Goal: Information Seeking & Learning: Learn about a topic

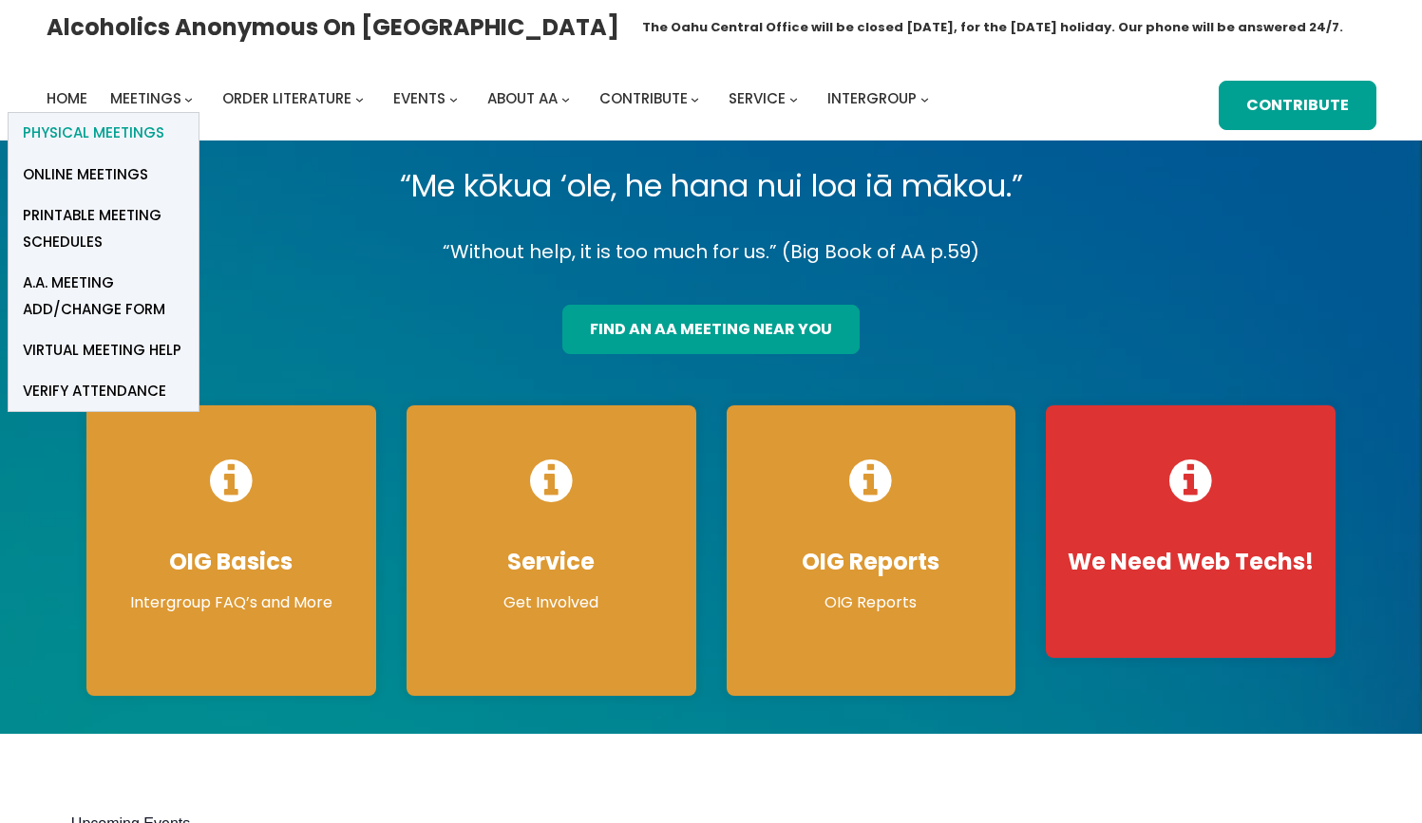
click at [141, 131] on span "Physical Meetings" at bounding box center [94, 133] width 142 height 27
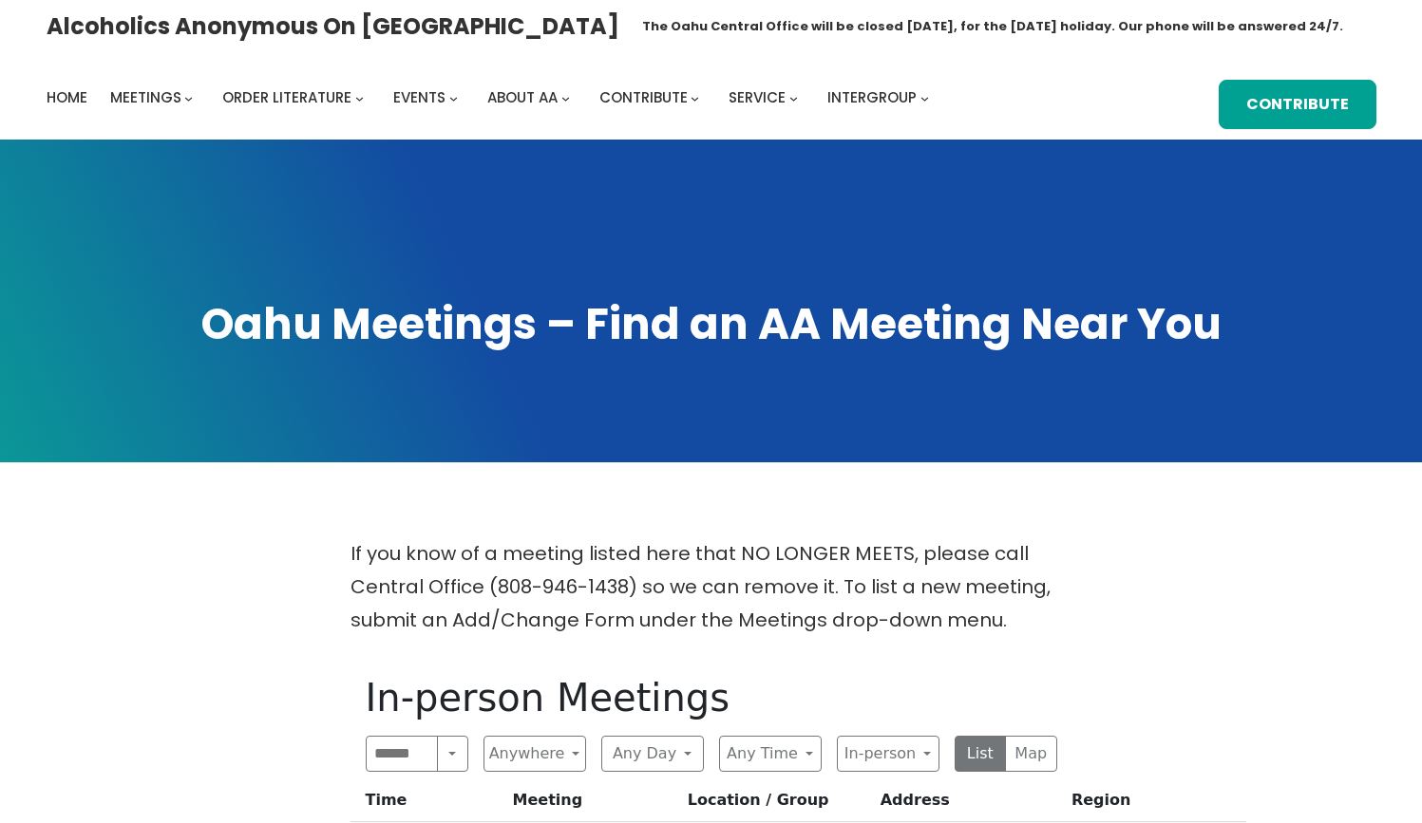
scroll to position [1, 0]
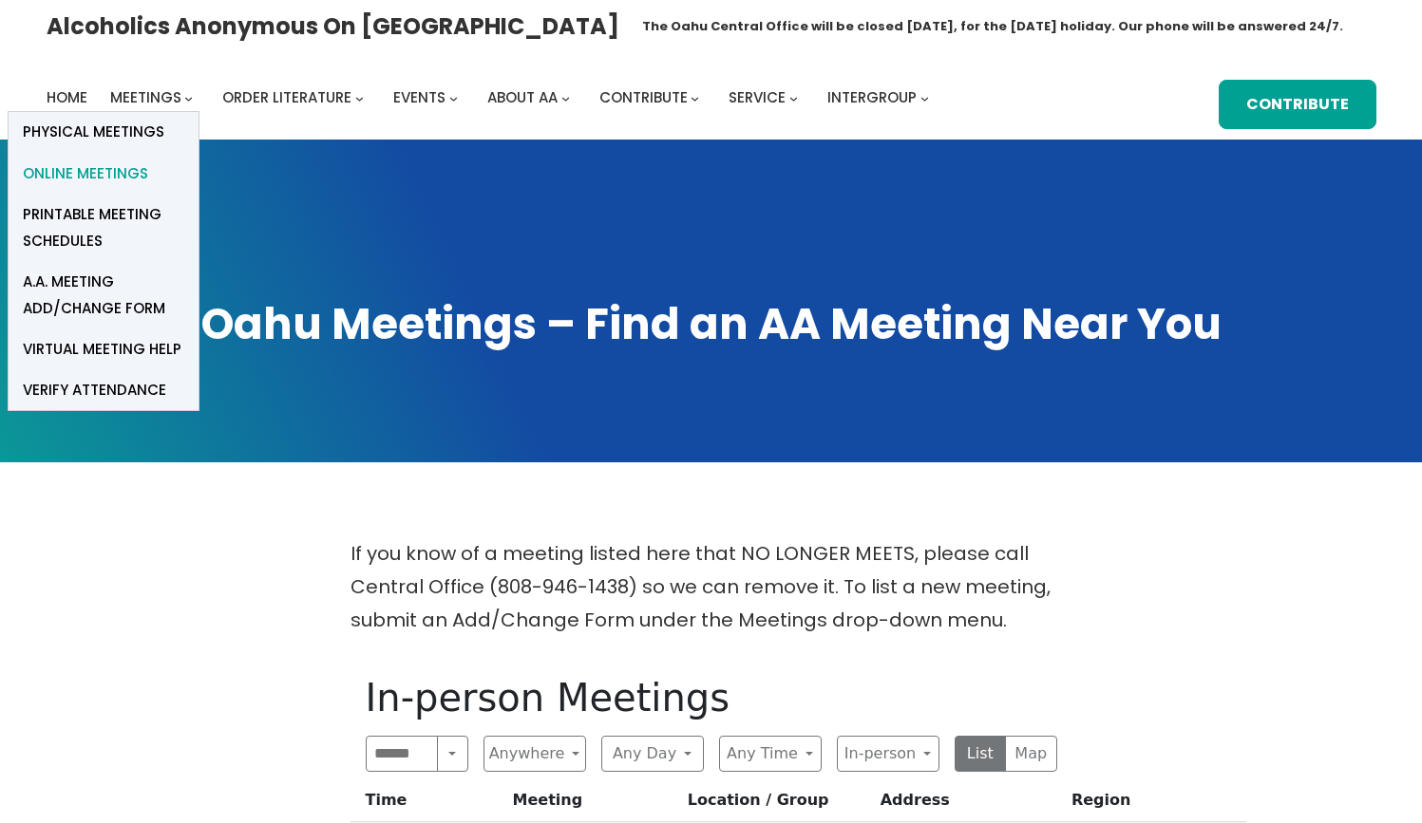
click at [135, 166] on span "Online Meetings" at bounding box center [85, 174] width 125 height 27
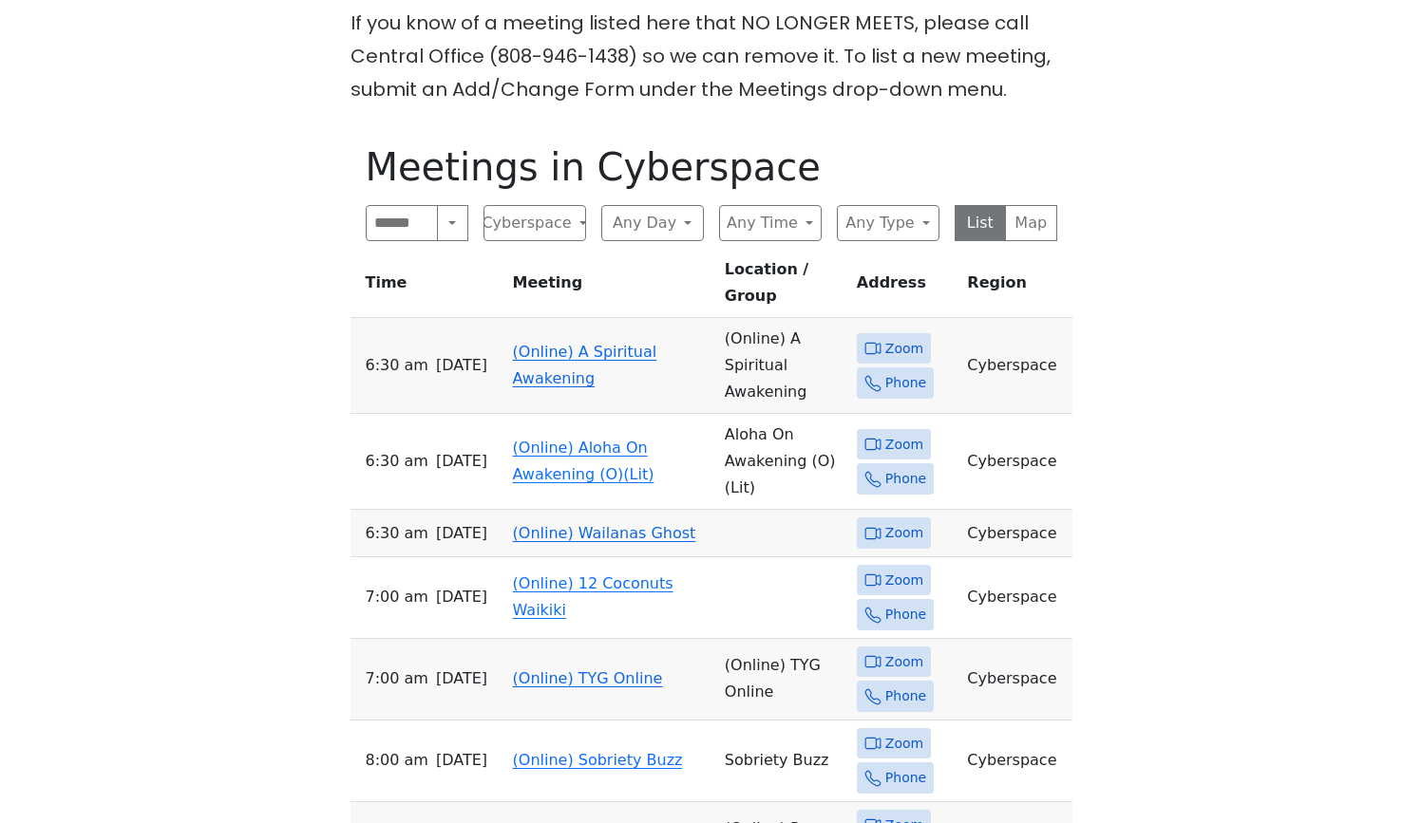
scroll to position [532, 0]
click at [572, 343] on link "(Online) A Spiritual Awakening" at bounding box center [585, 365] width 144 height 45
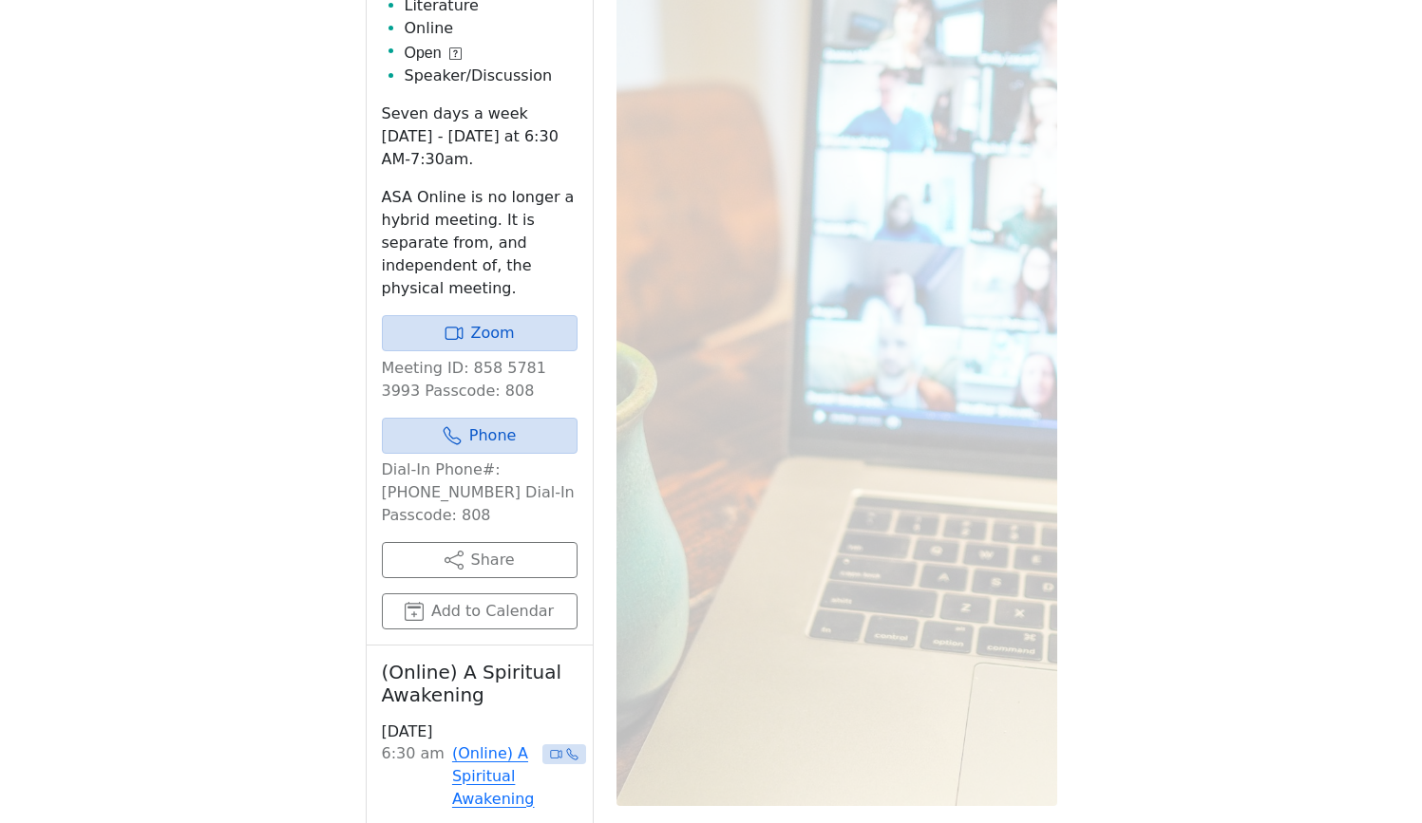
scroll to position [925, 0]
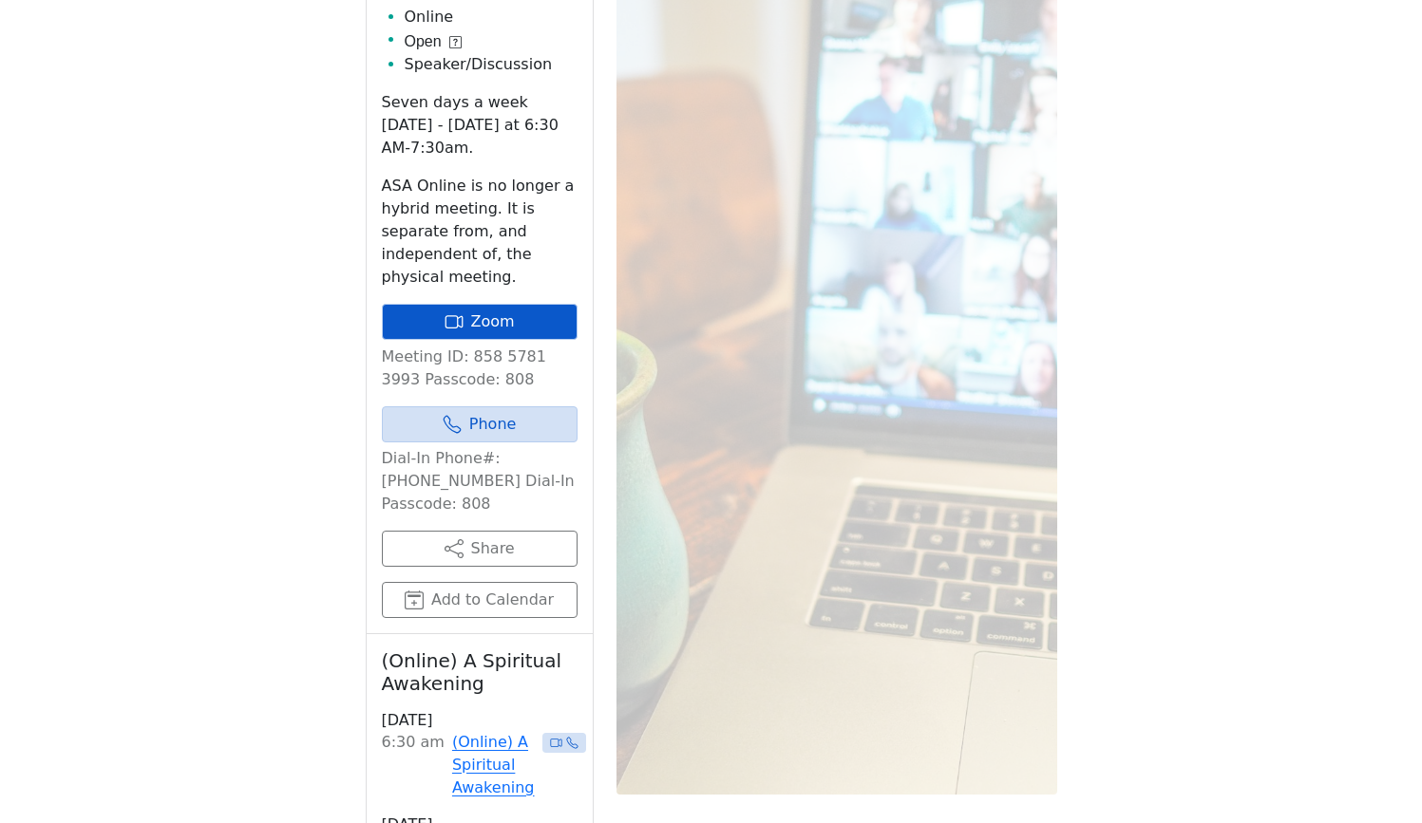
click at [511, 321] on link "Zoom" at bounding box center [480, 322] width 196 height 36
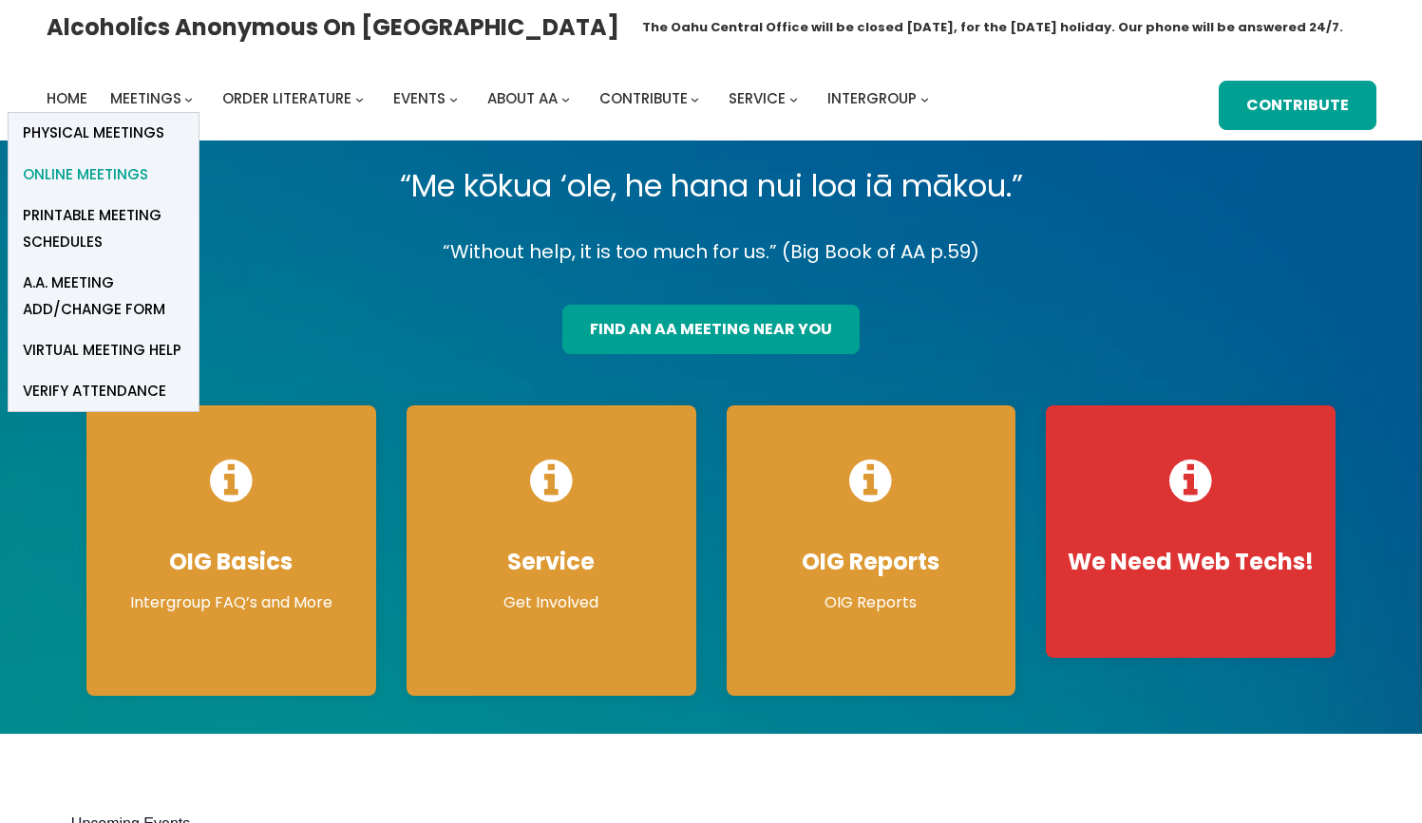
click at [120, 174] on span "Online Meetings" at bounding box center [85, 174] width 125 height 27
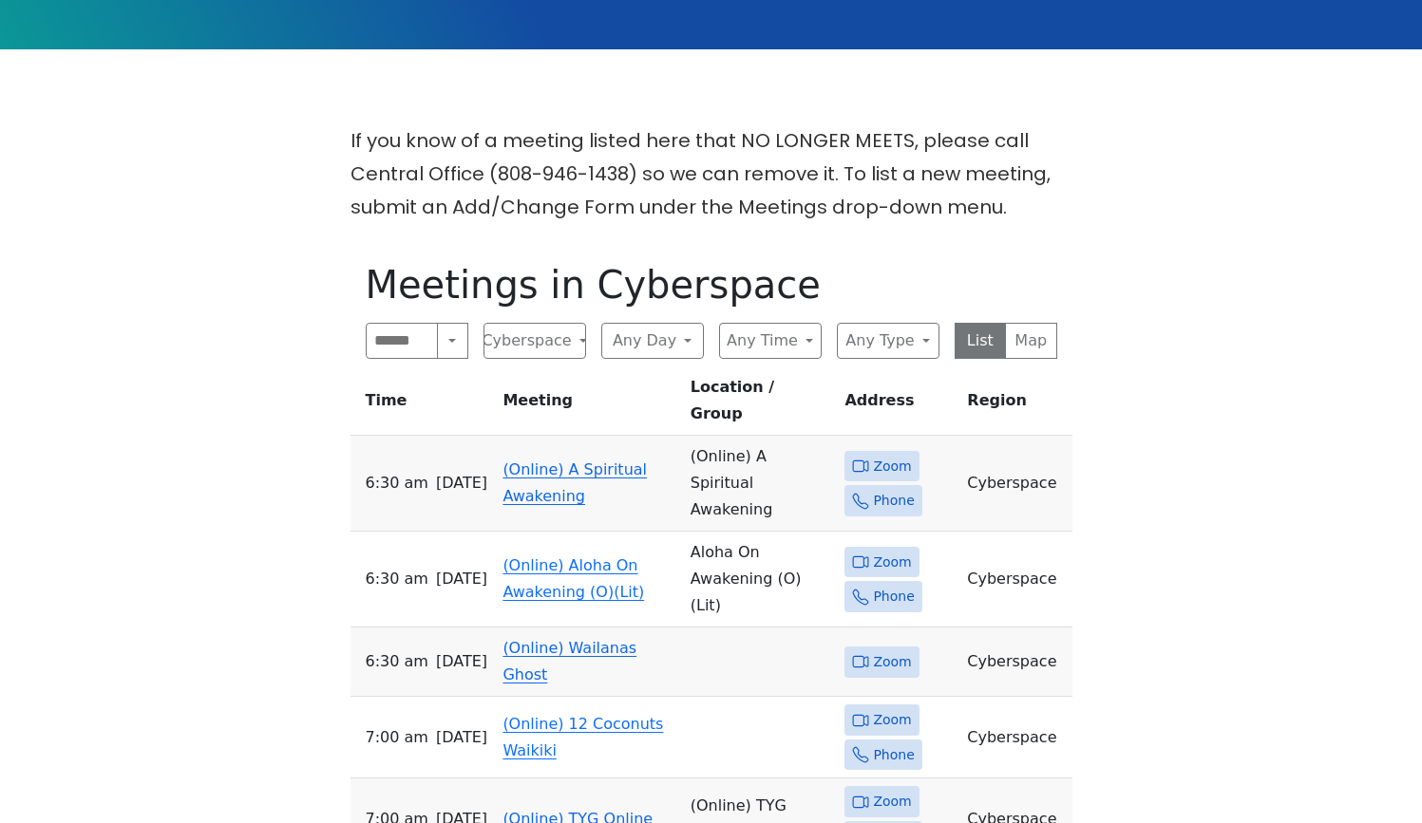
scroll to position [420, 1]
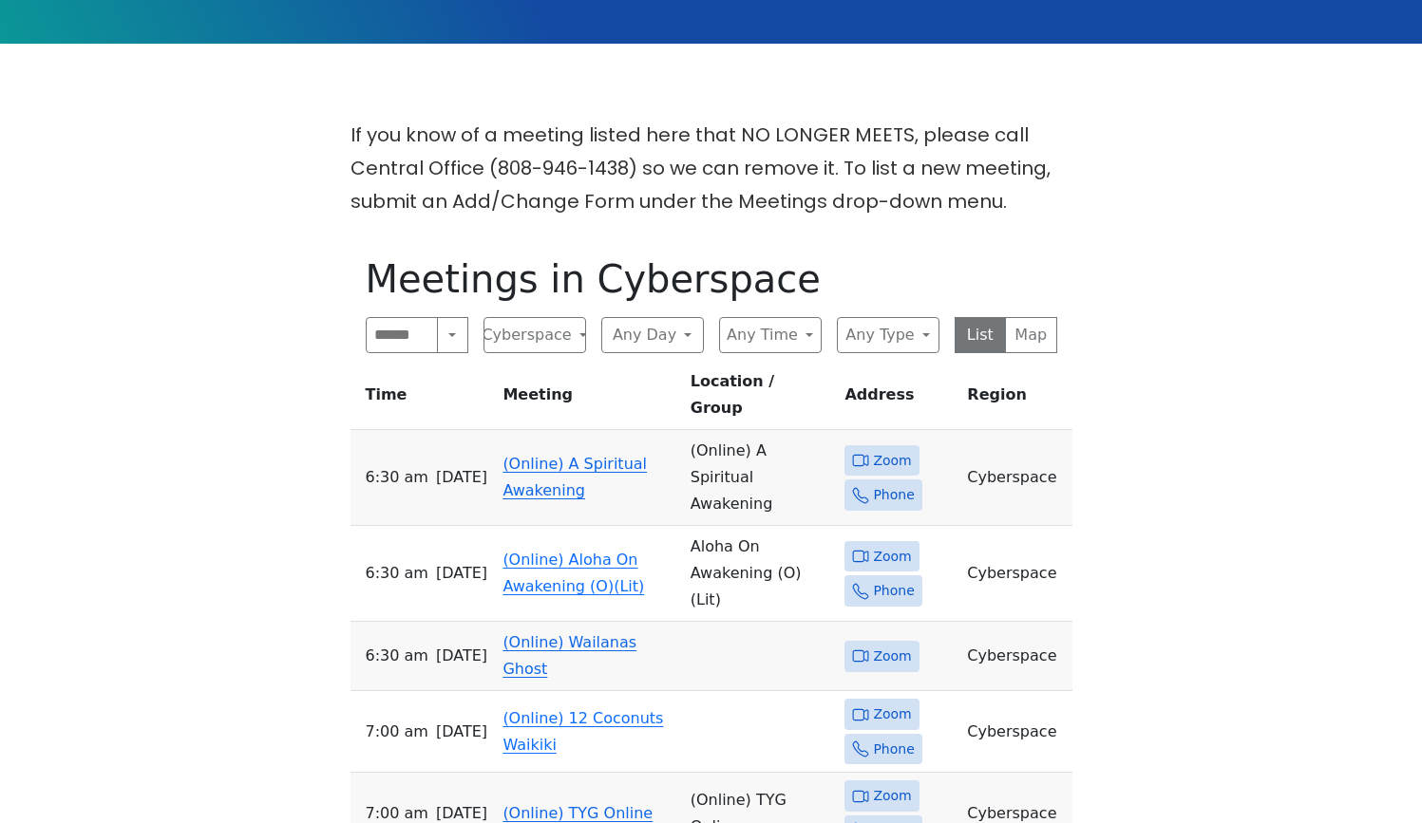
click at [890, 645] on span "Zoom" at bounding box center [892, 657] width 38 height 24
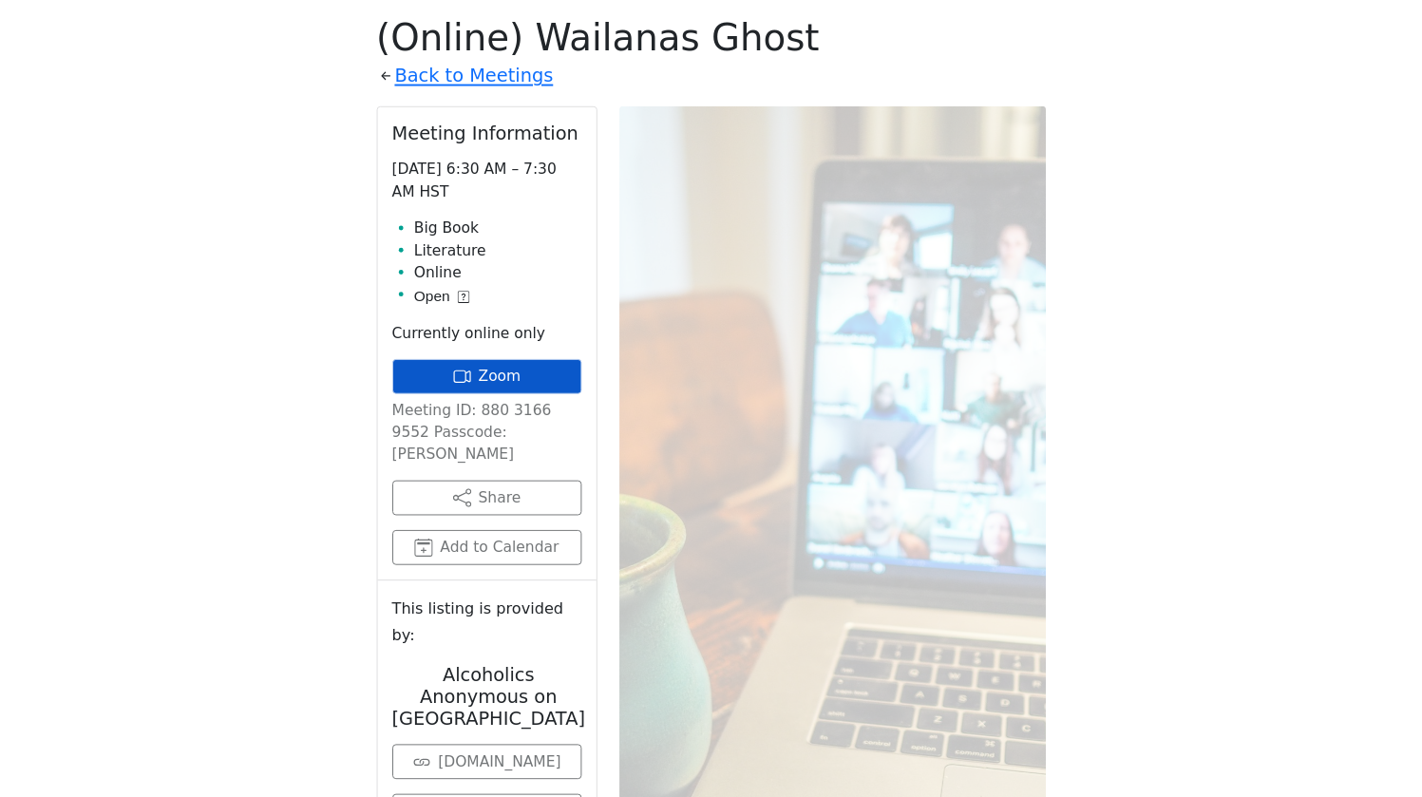
scroll to position [668, 0]
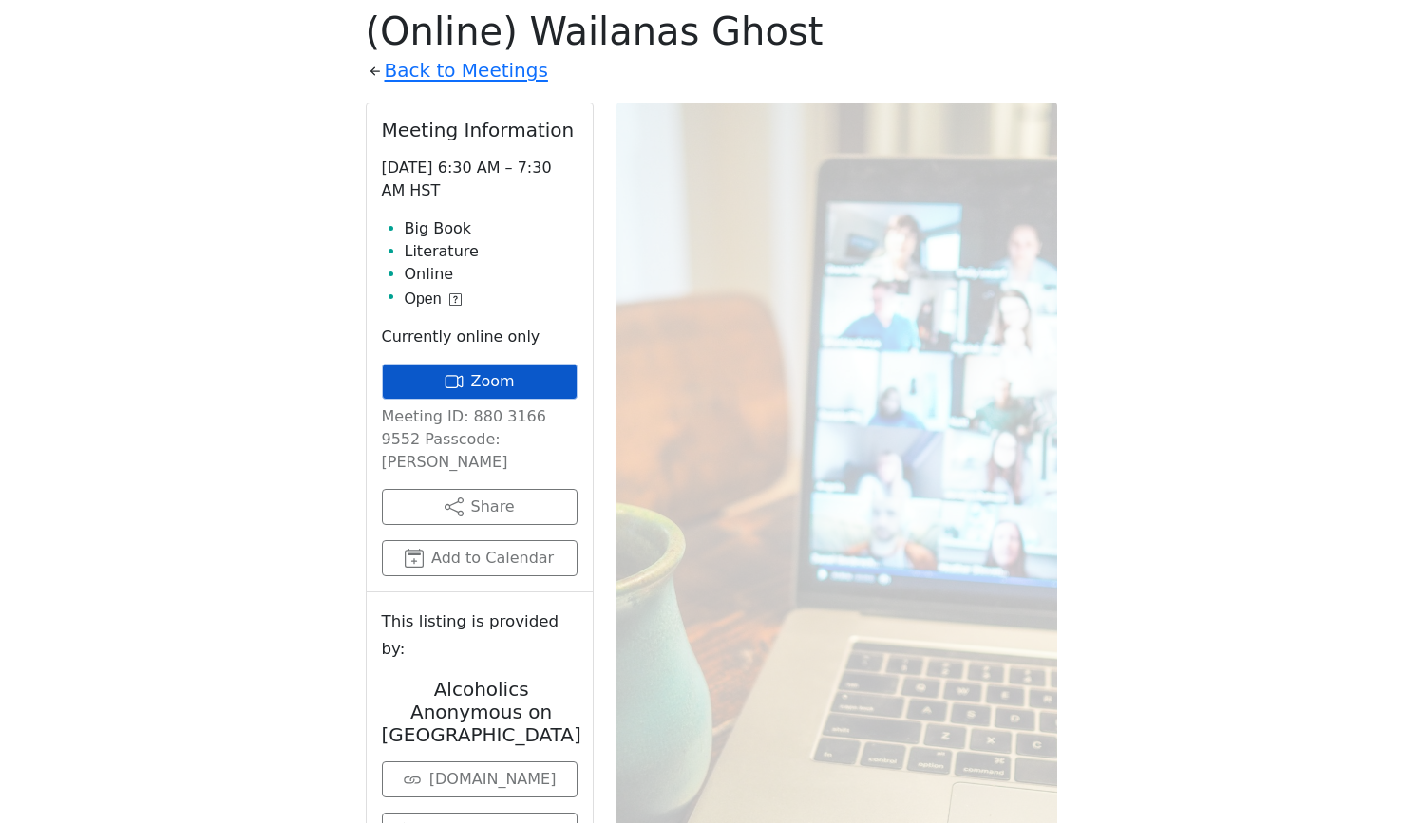
click at [516, 384] on link "Zoom" at bounding box center [480, 382] width 196 height 36
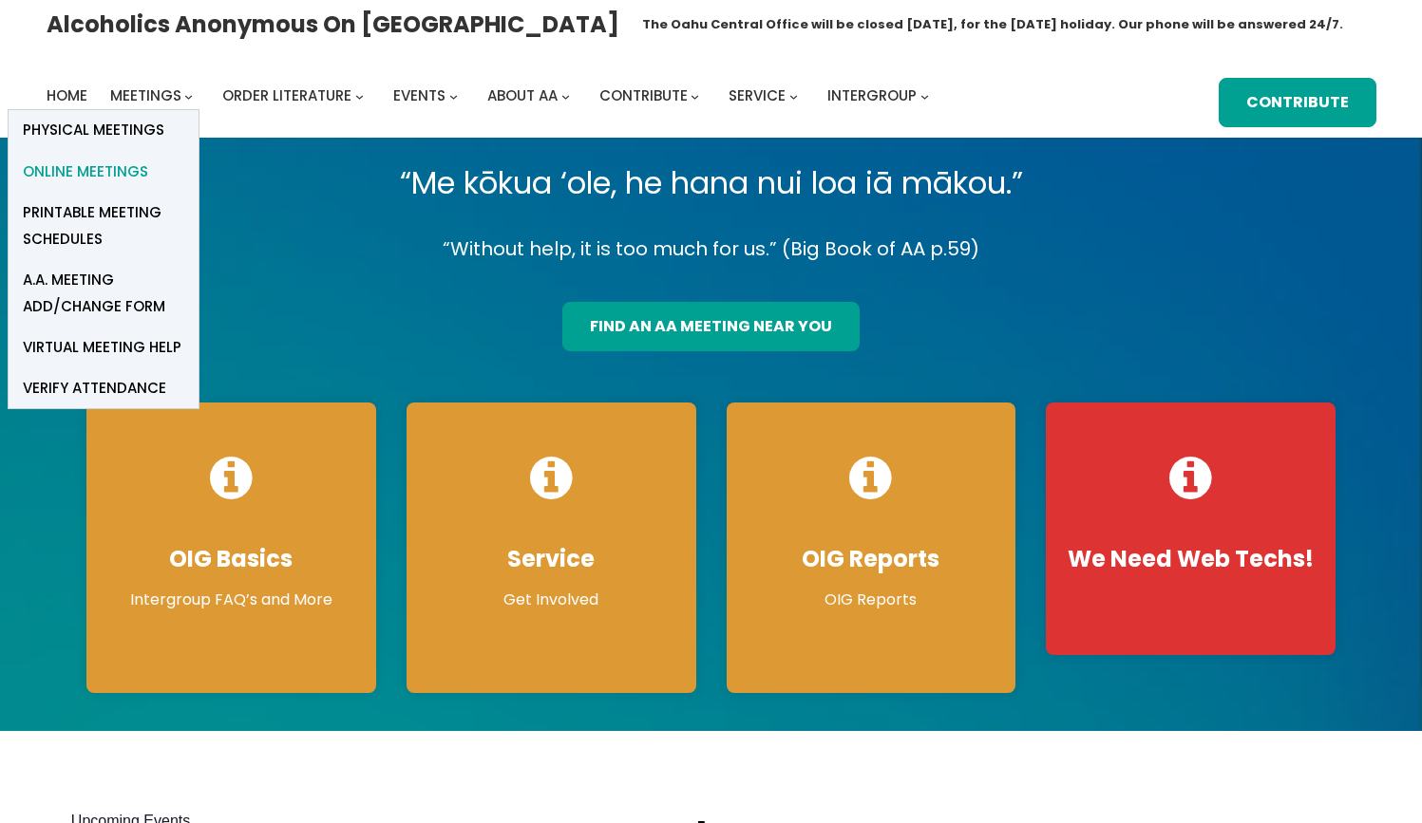
scroll to position [9, 0]
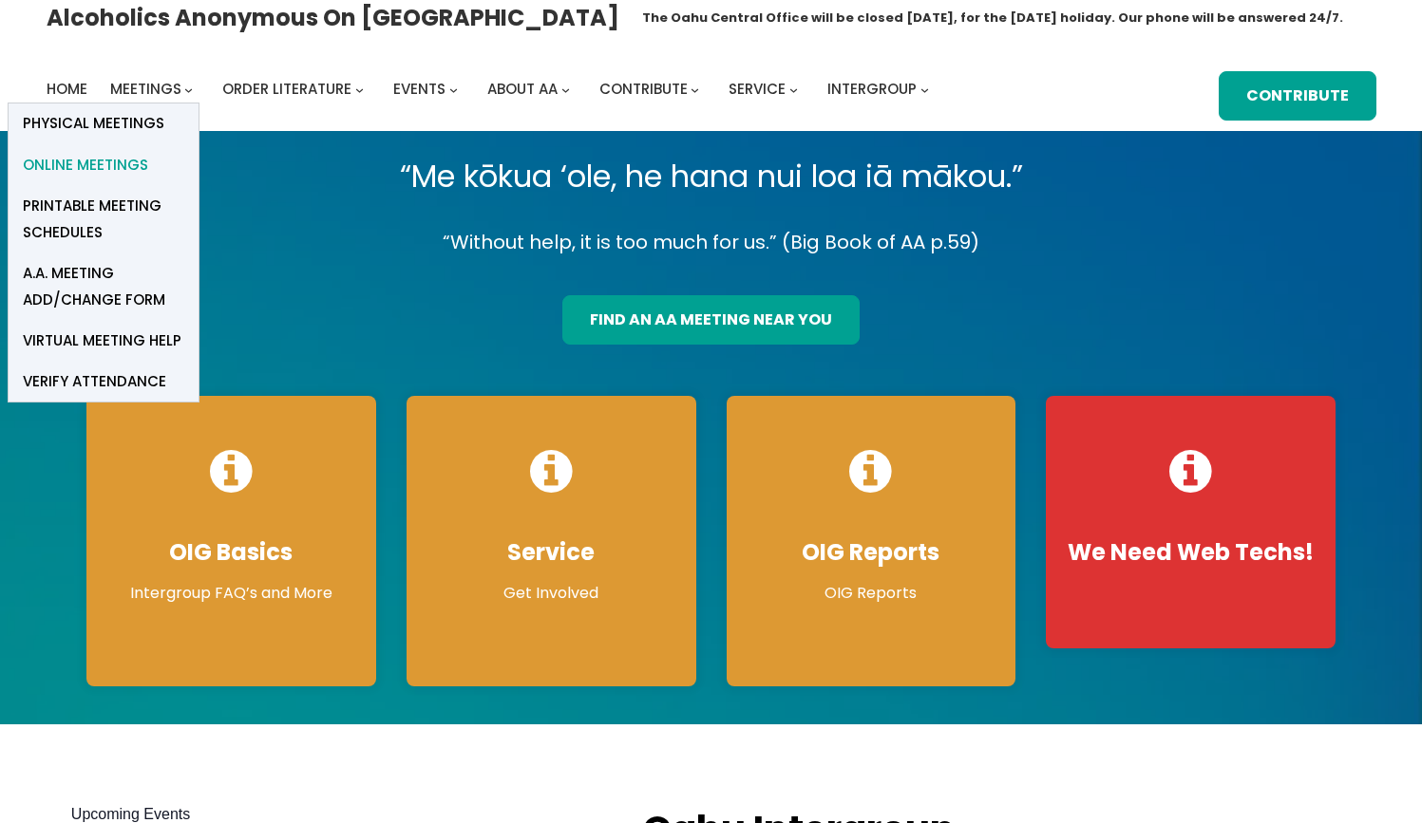
click at [128, 171] on span "Online Meetings" at bounding box center [85, 165] width 125 height 27
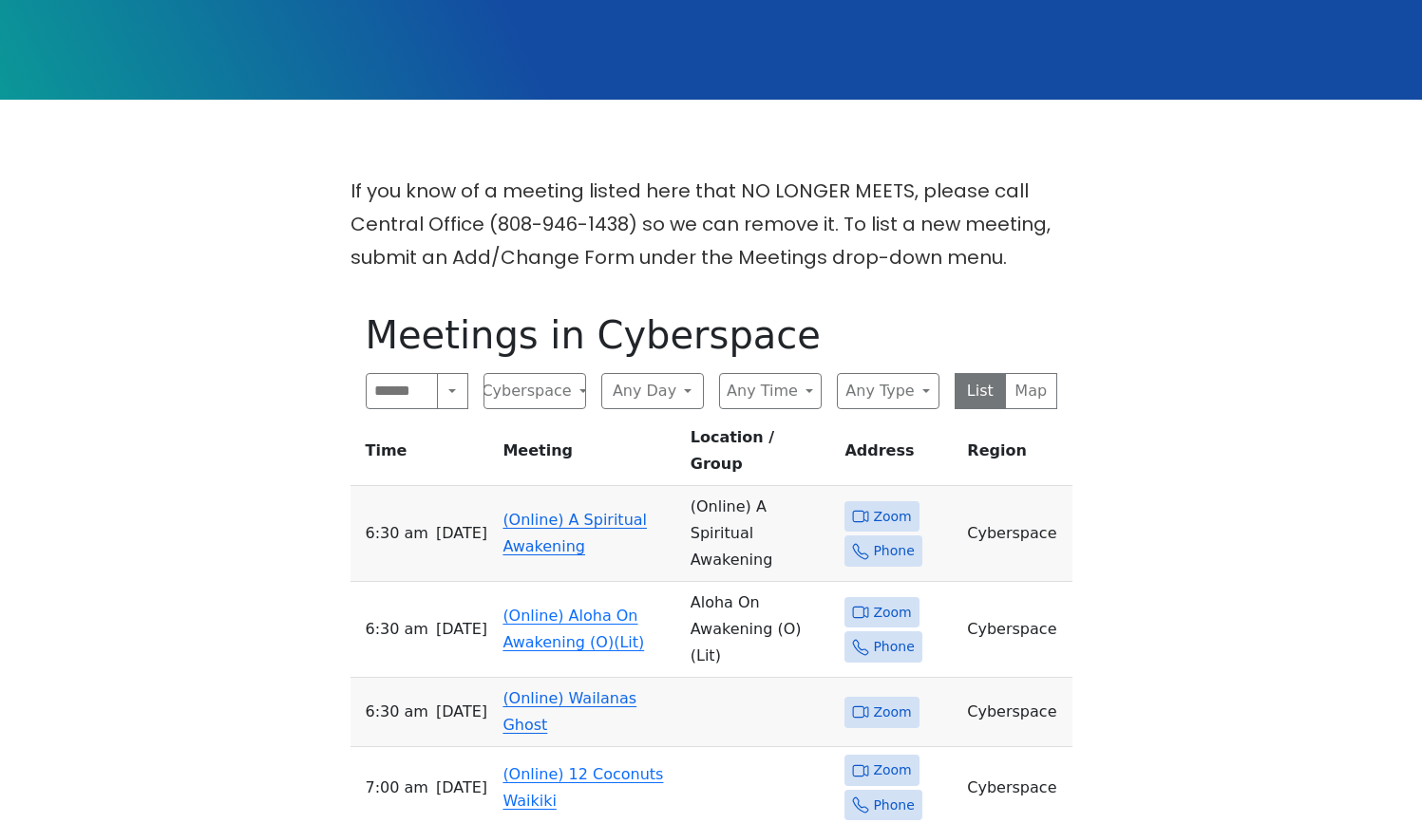
scroll to position [366, 0]
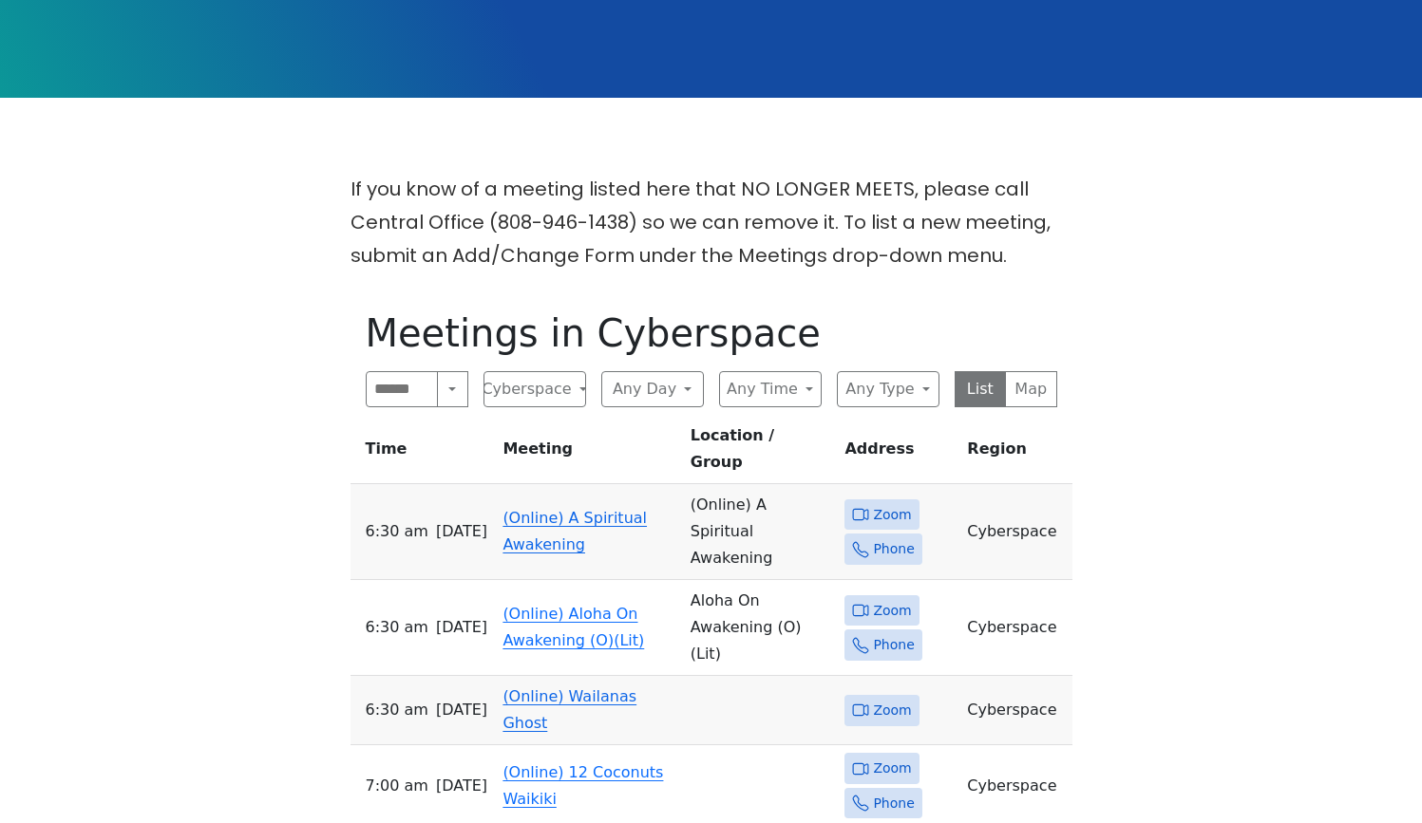
click at [556, 509] on link "(Online) A Spiritual Awakening" at bounding box center [574, 531] width 144 height 45
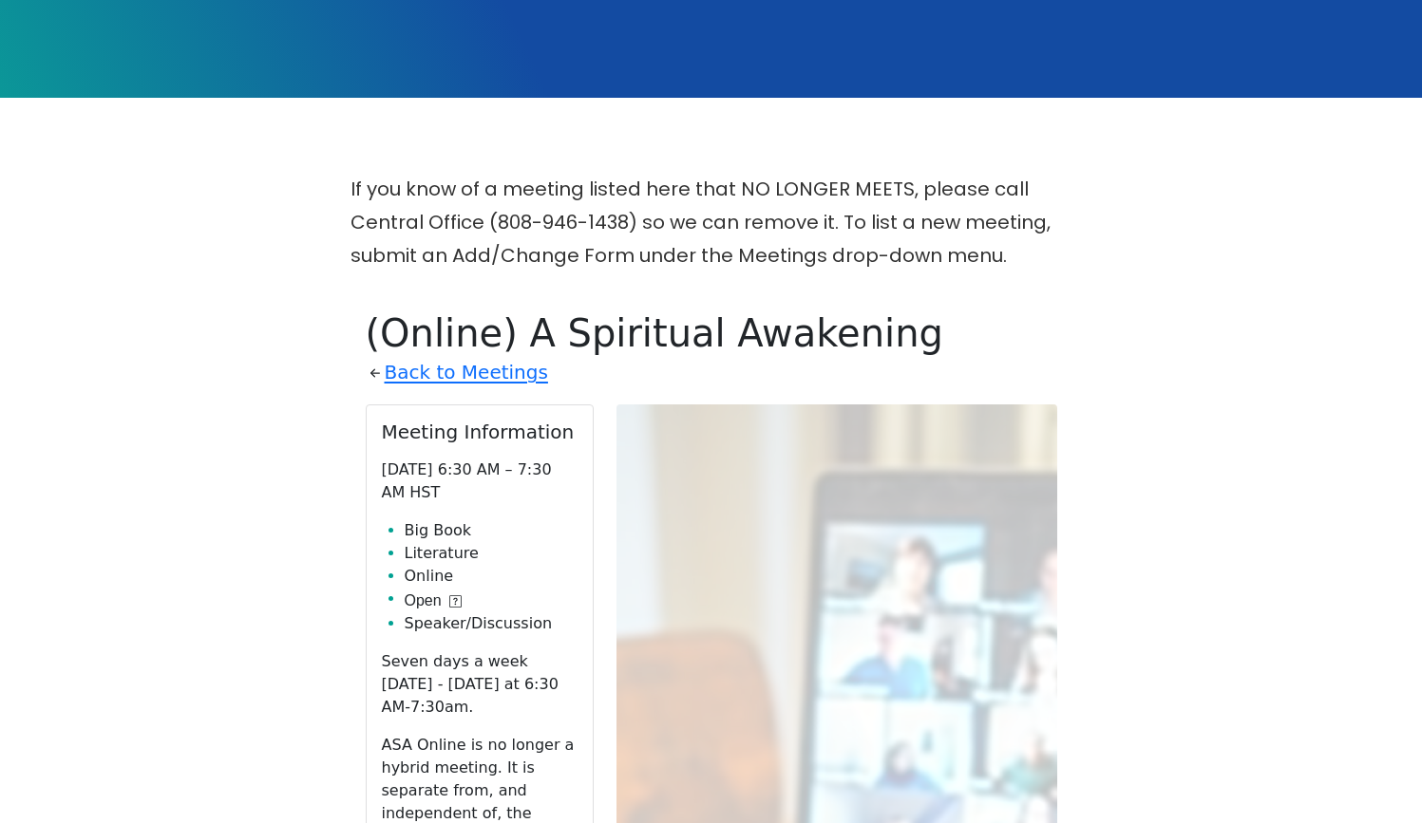
scroll to position [661, 0]
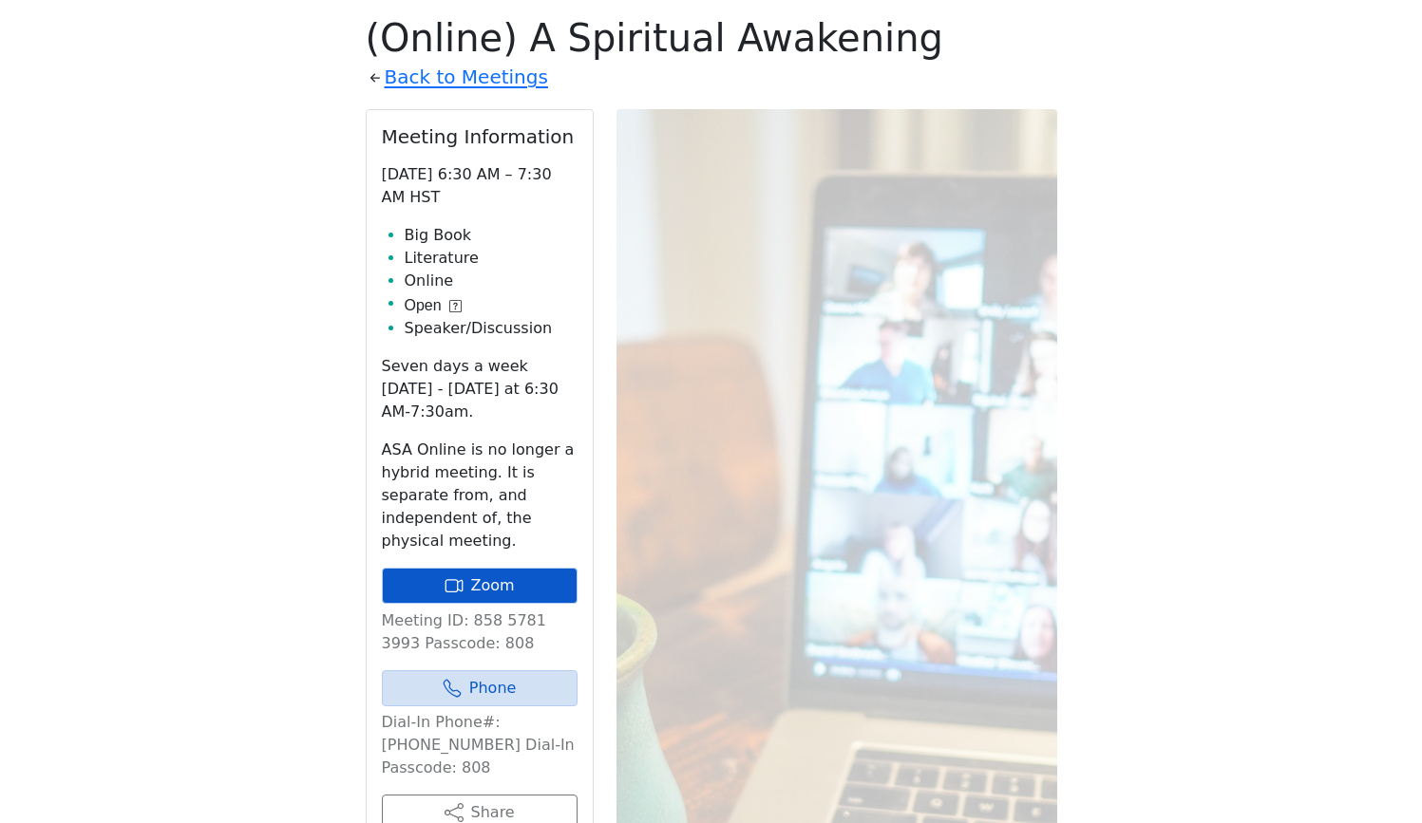
click at [538, 577] on link "Zoom" at bounding box center [480, 586] width 196 height 36
